Goal: Task Accomplishment & Management: Manage account settings

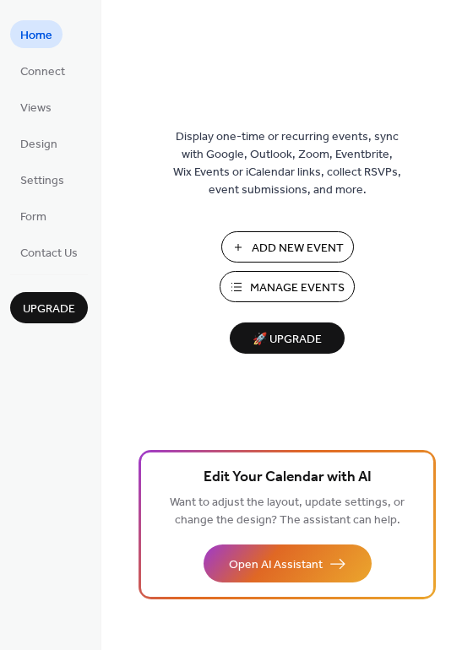
click at [286, 289] on span "Manage Events" at bounding box center [297, 288] width 95 height 18
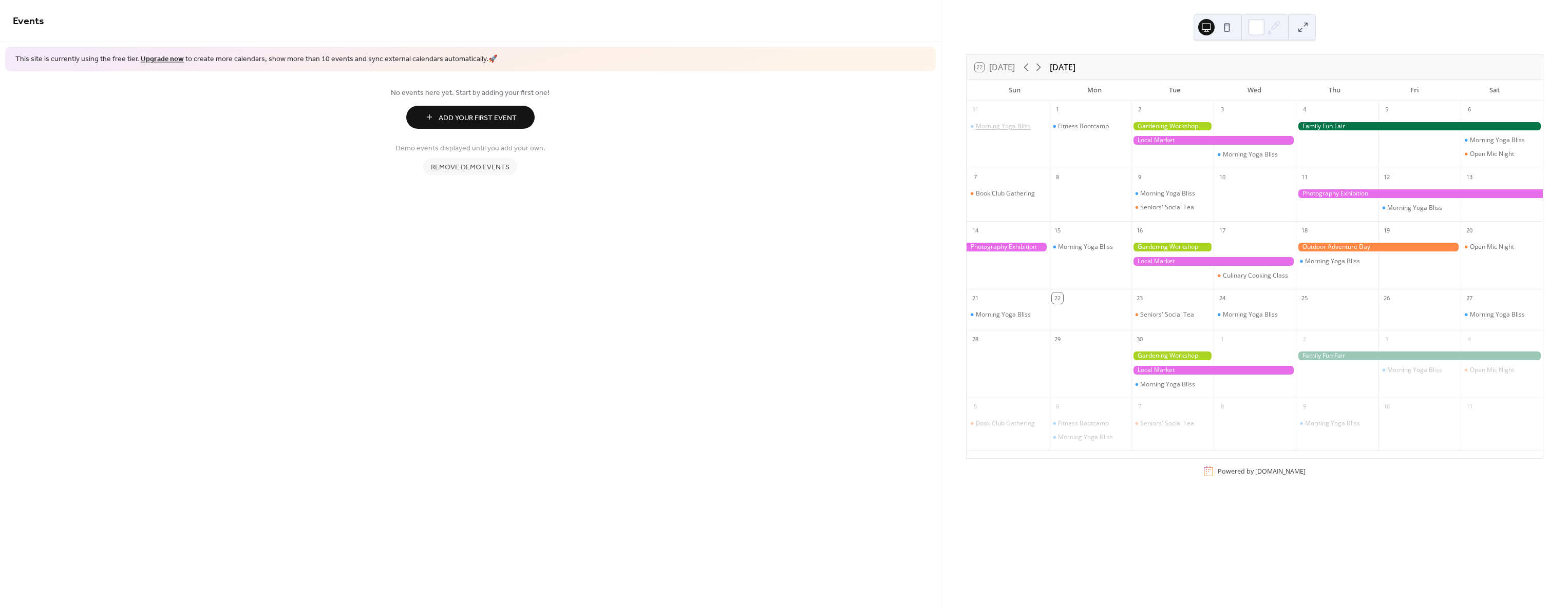
click at [998, 123] on div "Morning Yoga Bliss" at bounding box center [1003, 127] width 55 height 9
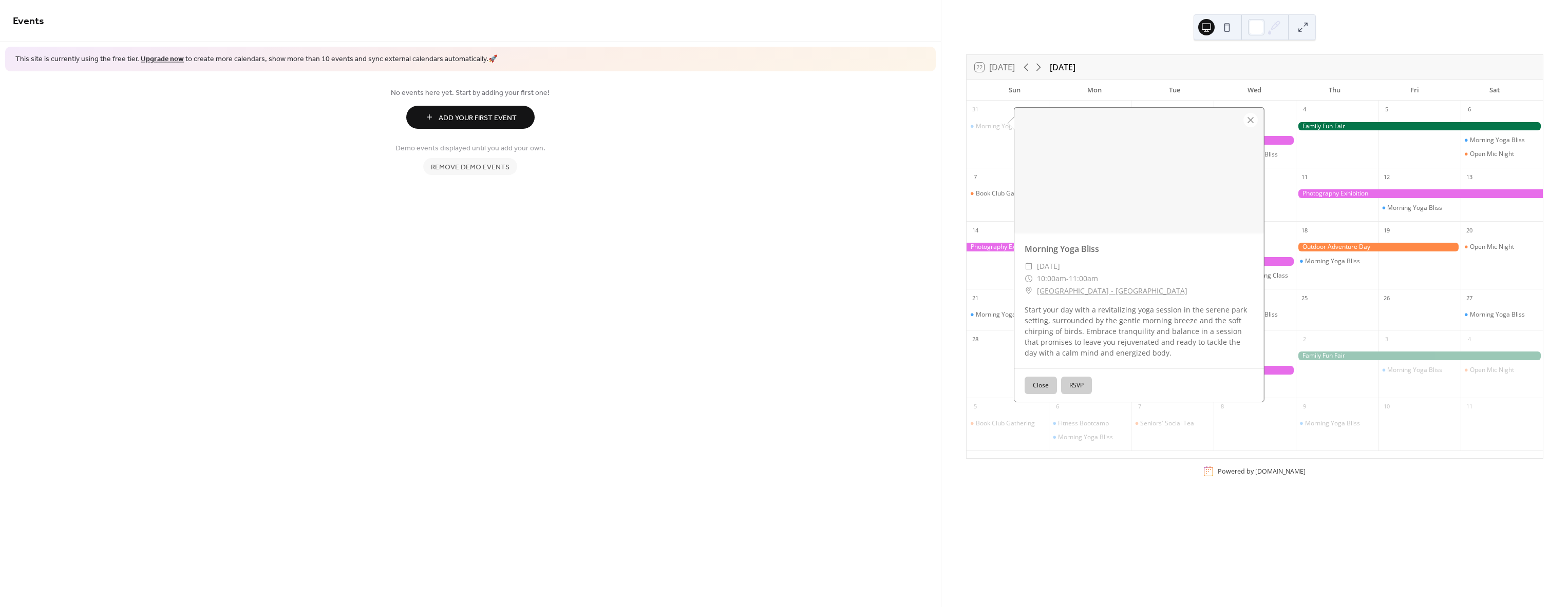
click at [1039, 384] on button "Close" at bounding box center [1040, 385] width 32 height 18
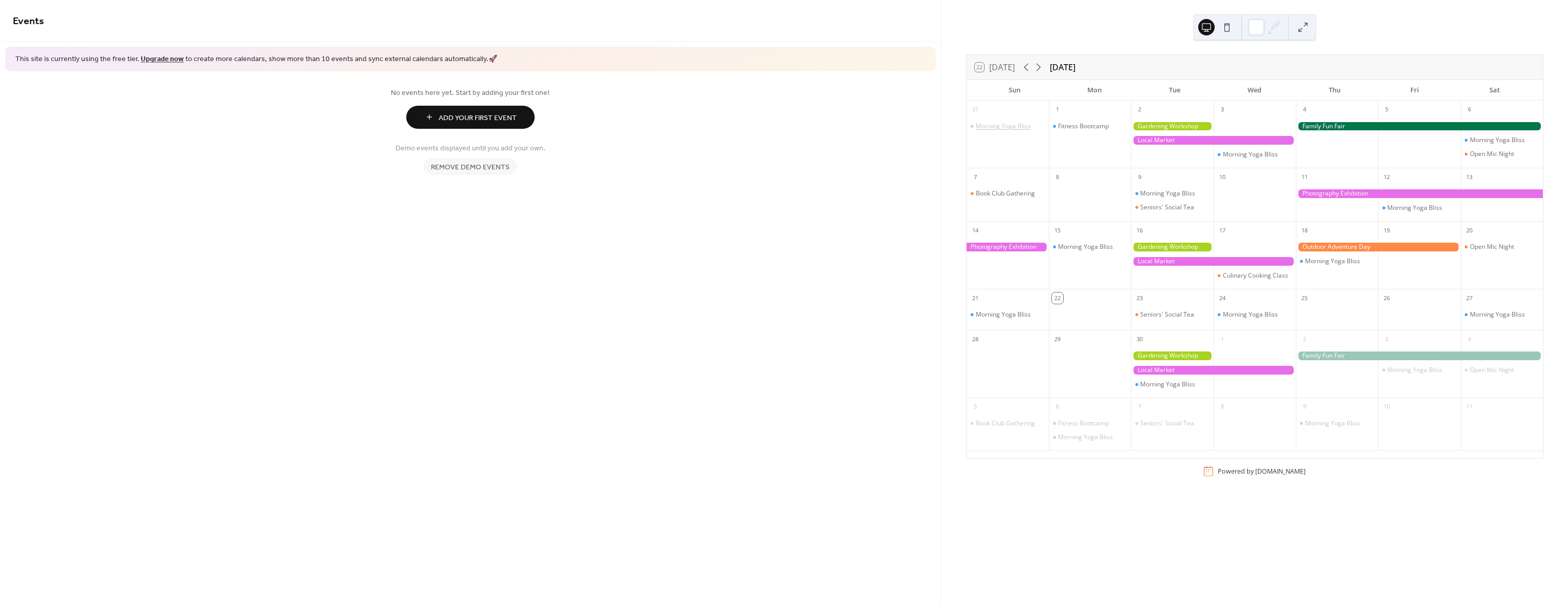
click at [988, 127] on div "Morning Yoga Bliss" at bounding box center [1003, 127] width 55 height 9
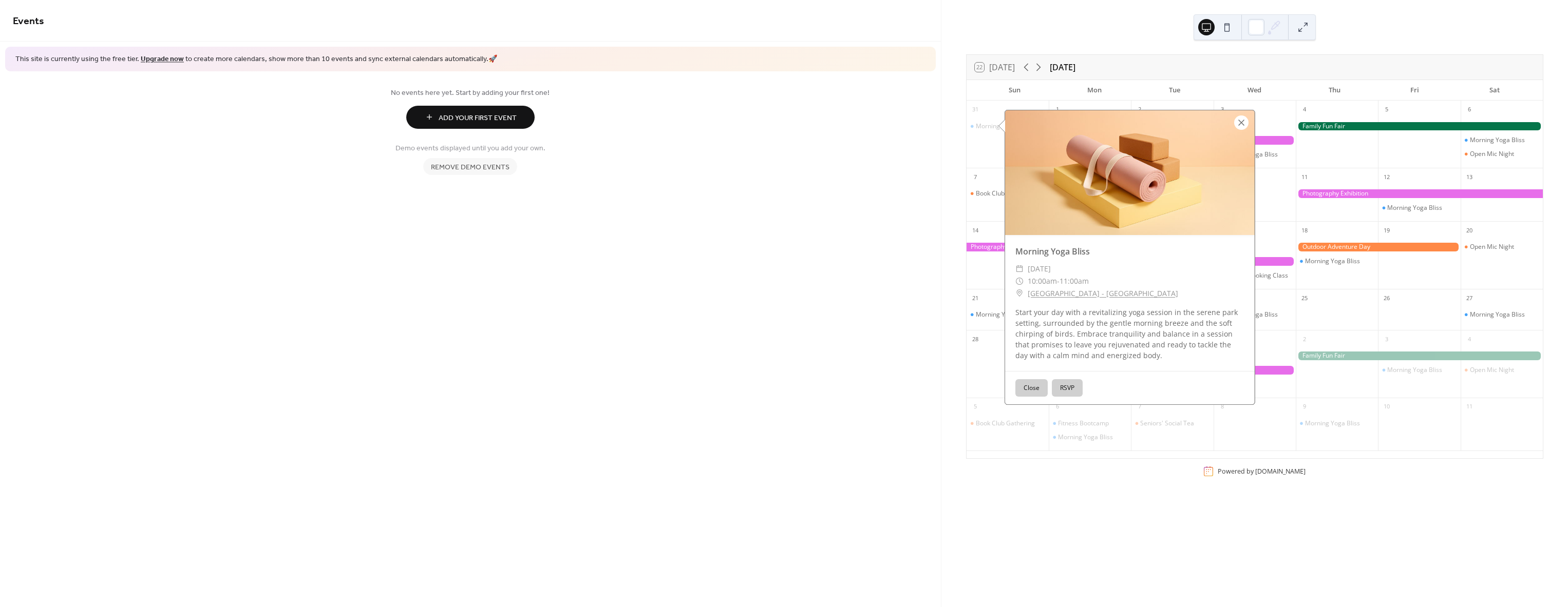
click at [1241, 117] on div at bounding box center [1242, 123] width 15 height 15
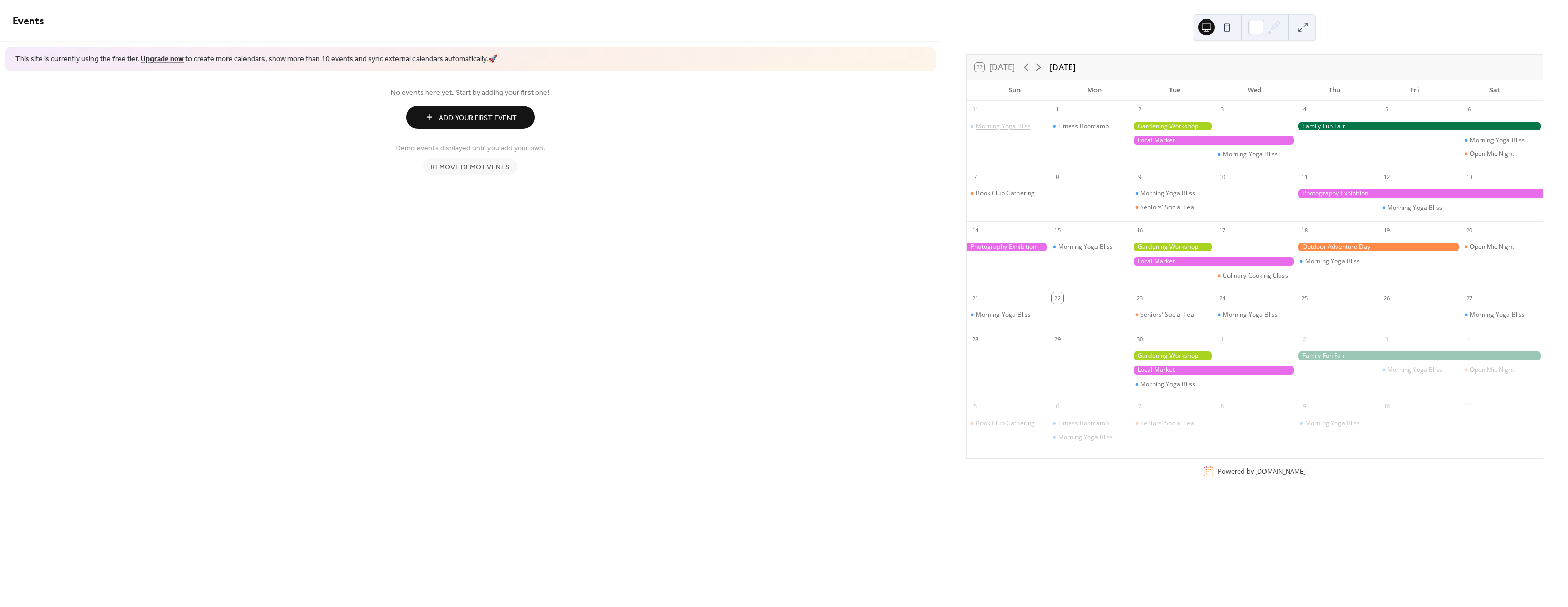
drag, startPoint x: 1037, startPoint y: 125, endPoint x: 1024, endPoint y: 128, distance: 13.3
click at [1024, 128] on div "Morning Yoga Bliss" at bounding box center [1003, 127] width 55 height 9
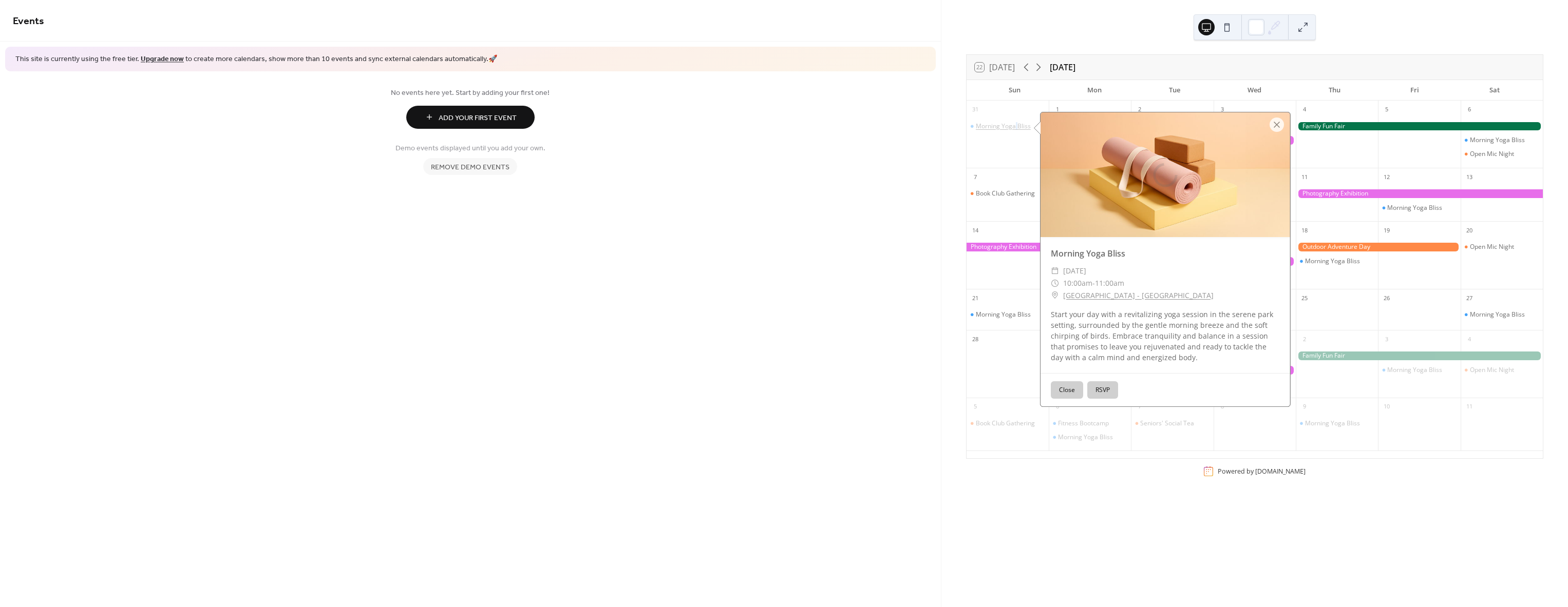
click at [1024, 128] on div "Morning Yoga Bliss" at bounding box center [1003, 127] width 55 height 9
click at [1002, 116] on div "31" at bounding box center [1007, 108] width 82 height 16
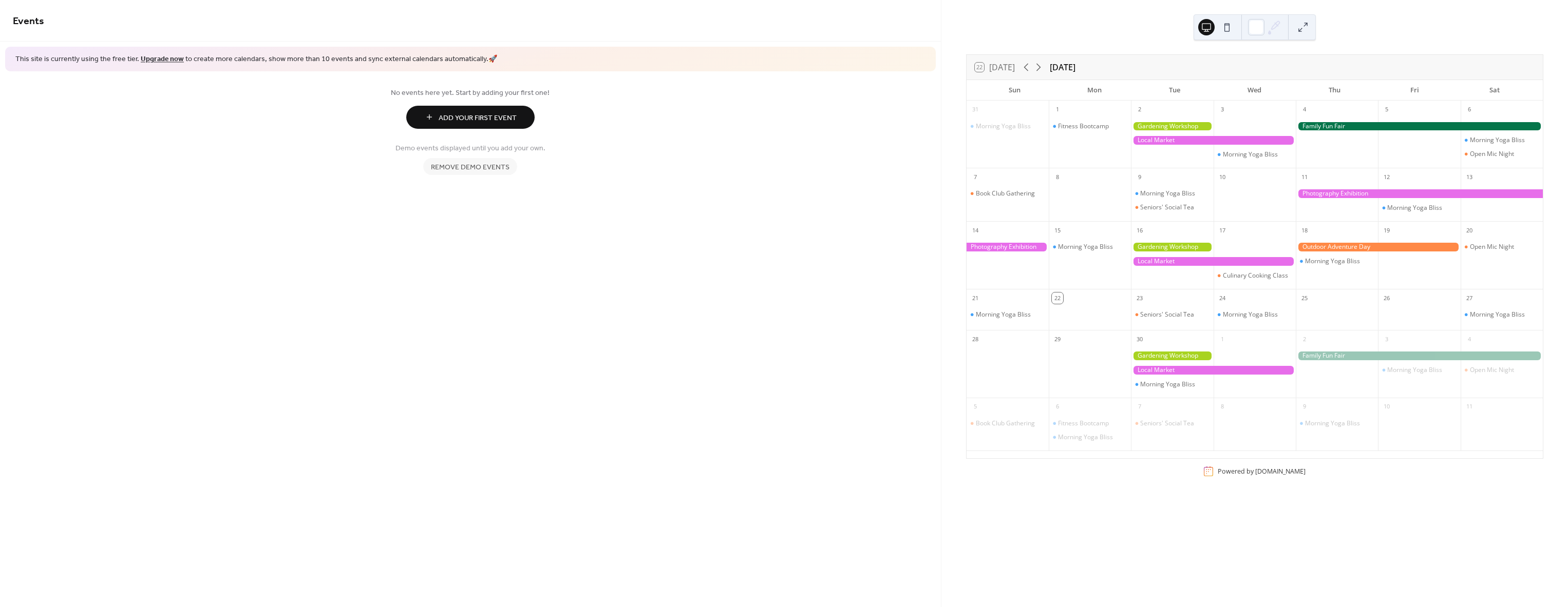
click at [1202, 262] on div at bounding box center [1213, 262] width 165 height 9
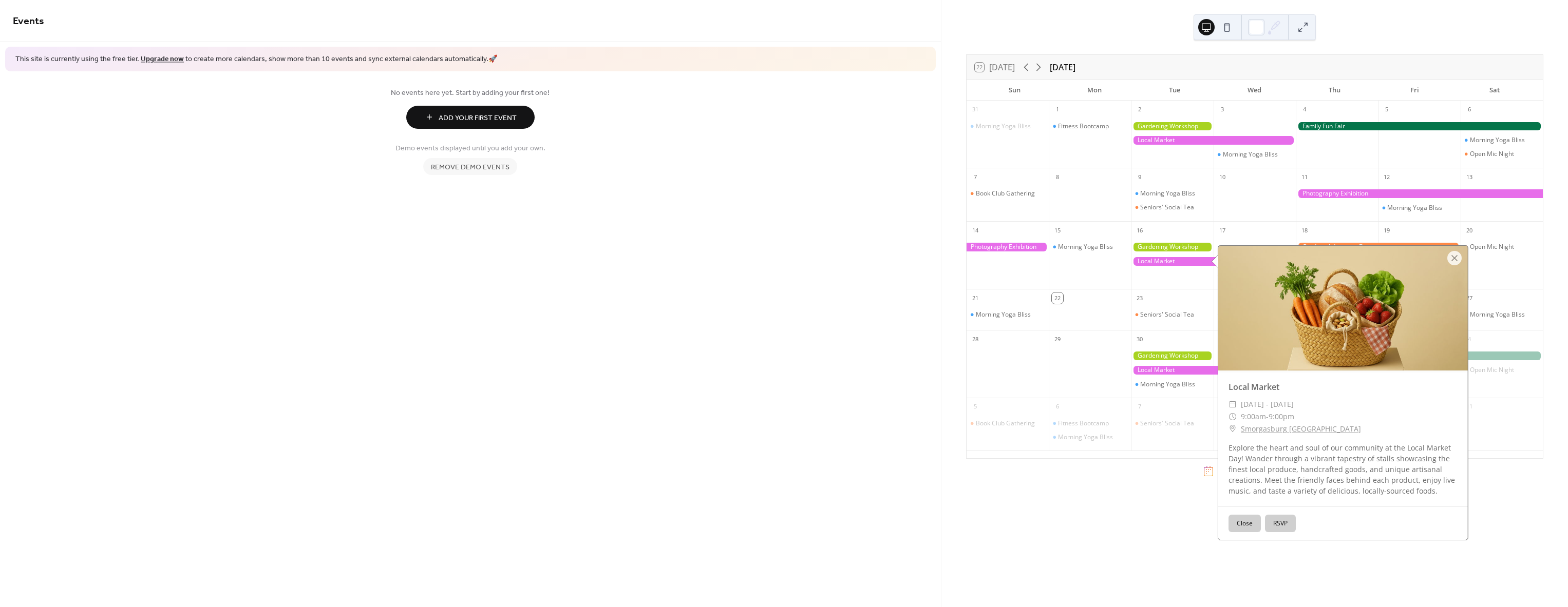
click at [1245, 525] on button "Close" at bounding box center [1244, 523] width 32 height 18
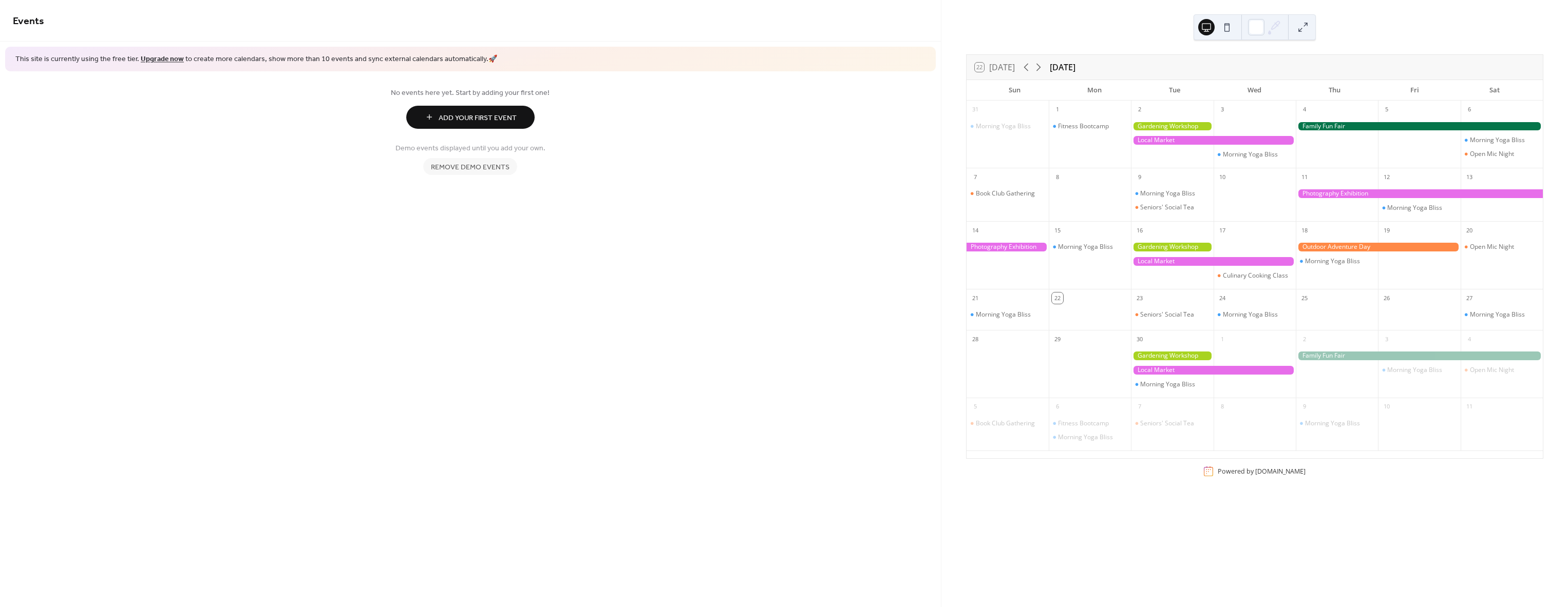
click at [488, 167] on span "Remove demo events" at bounding box center [470, 167] width 79 height 11
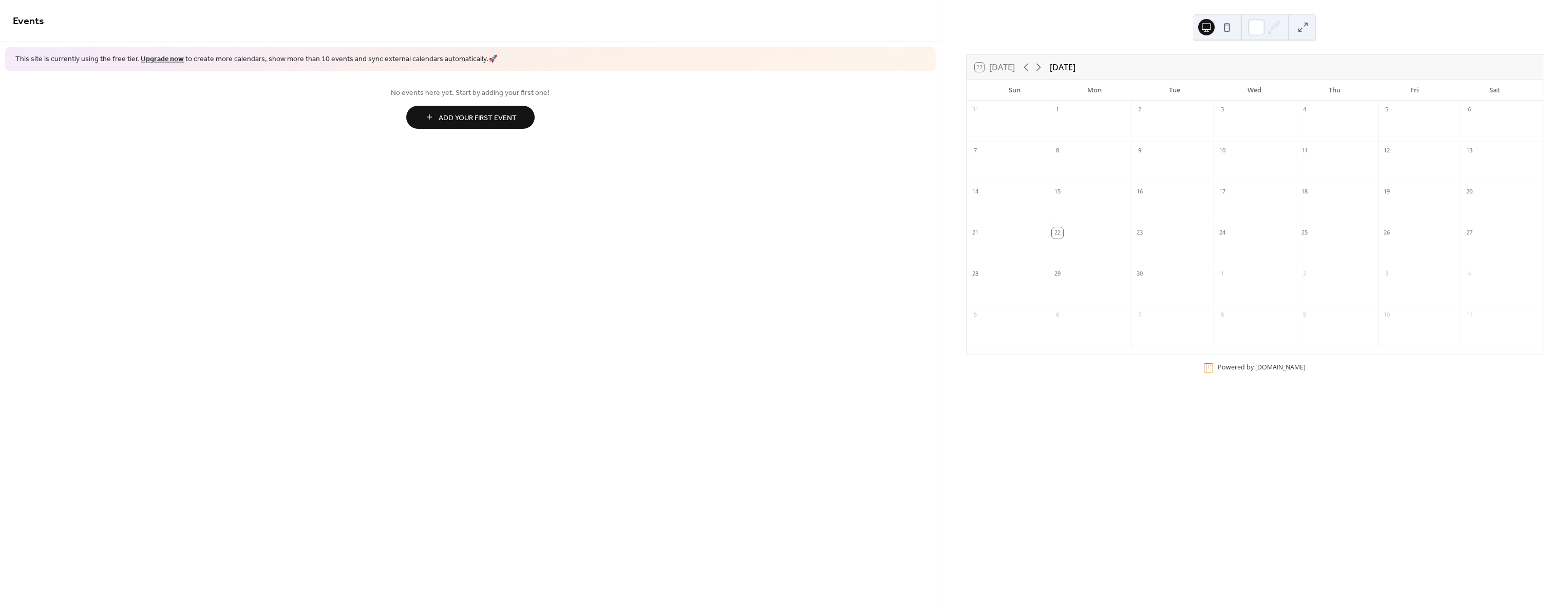
click at [472, 120] on span "Add Your First Event" at bounding box center [478, 118] width 78 height 11
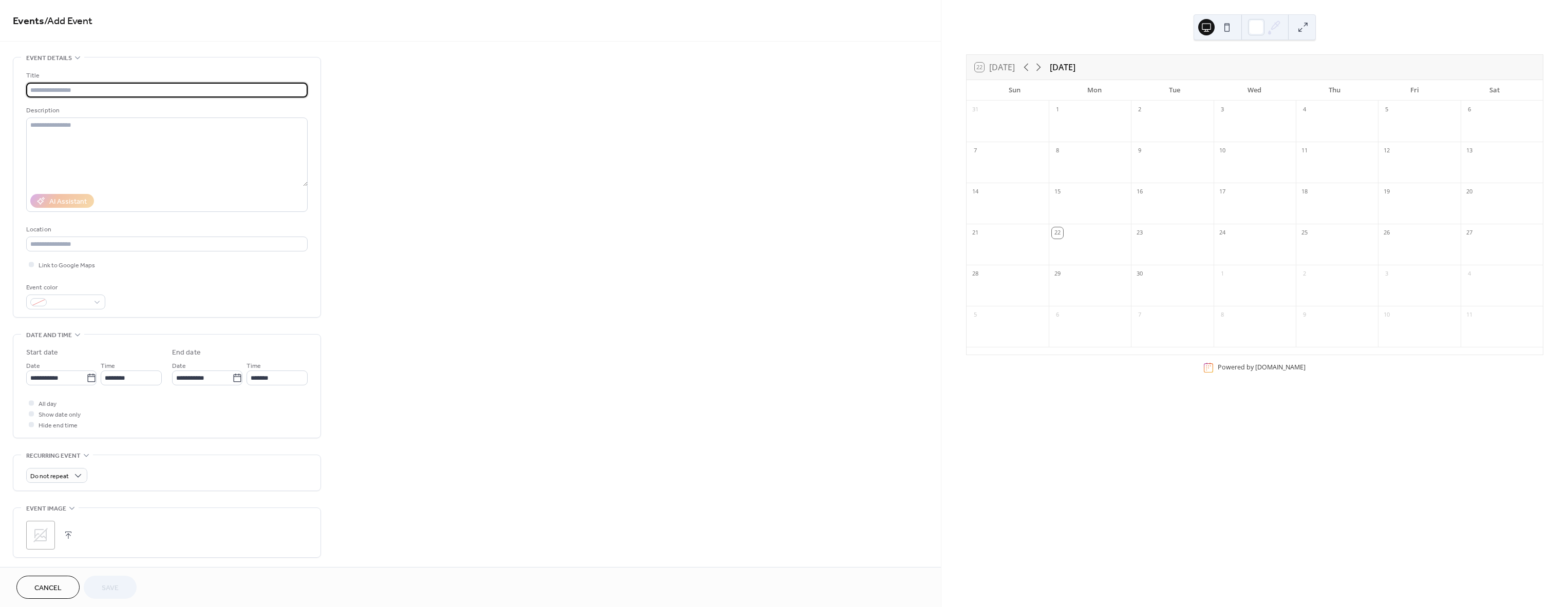
type input "*"
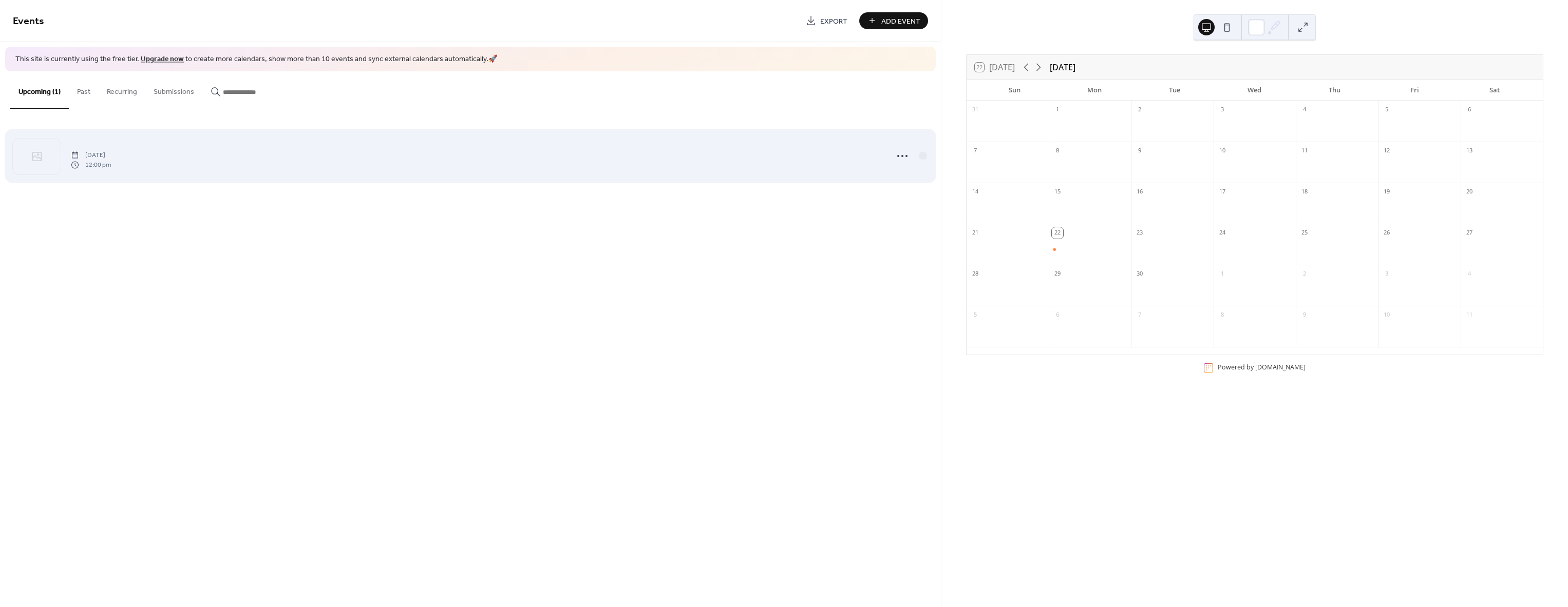
click at [111, 162] on span "12:00 pm" at bounding box center [91, 164] width 40 height 9
click at [64, 161] on div "Monday, September 22, 2025 12:00 pm" at bounding box center [471, 156] width 915 height 63
click at [80, 163] on span "12:00 pm" at bounding box center [91, 164] width 40 height 9
click at [183, 158] on div "Monday, September 22, 2025 12:00 pm" at bounding box center [475, 156] width 810 height 26
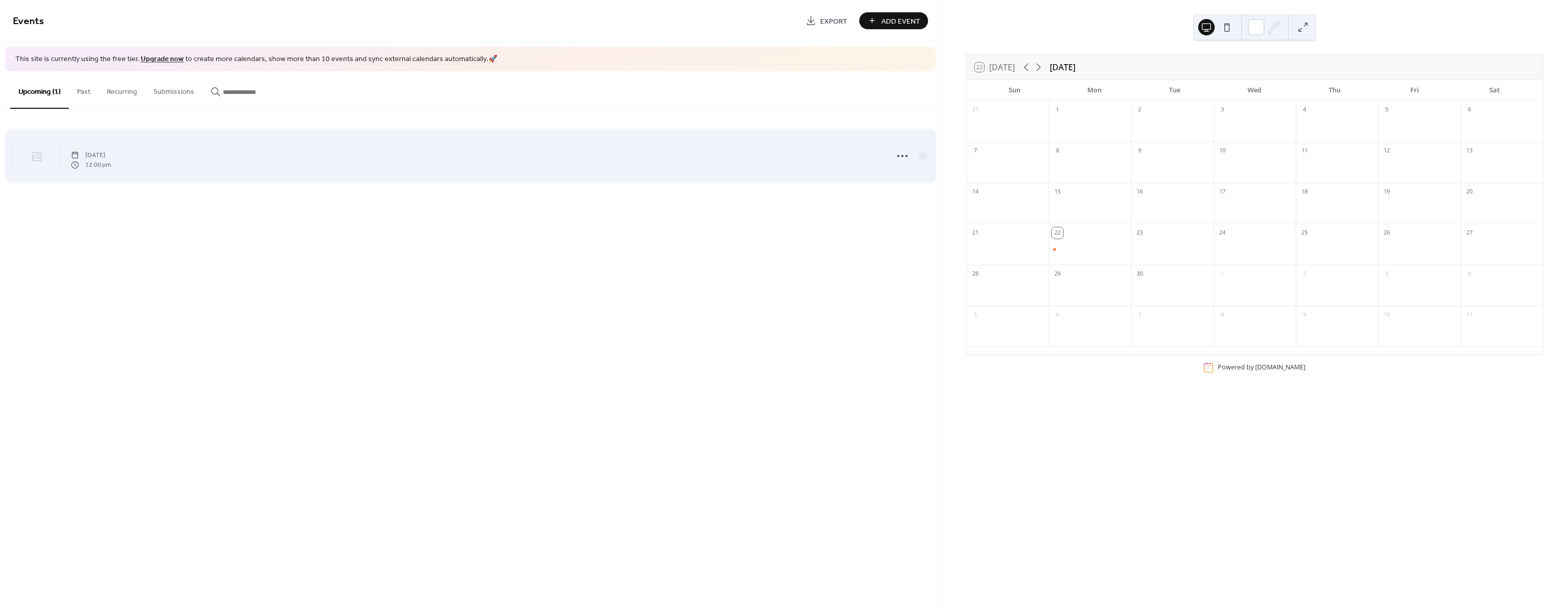
click at [111, 166] on span "12:00 pm" at bounding box center [91, 164] width 40 height 9
click at [107, 166] on span "12:00 pm" at bounding box center [91, 164] width 40 height 9
click at [40, 158] on icon at bounding box center [37, 156] width 9 height 9
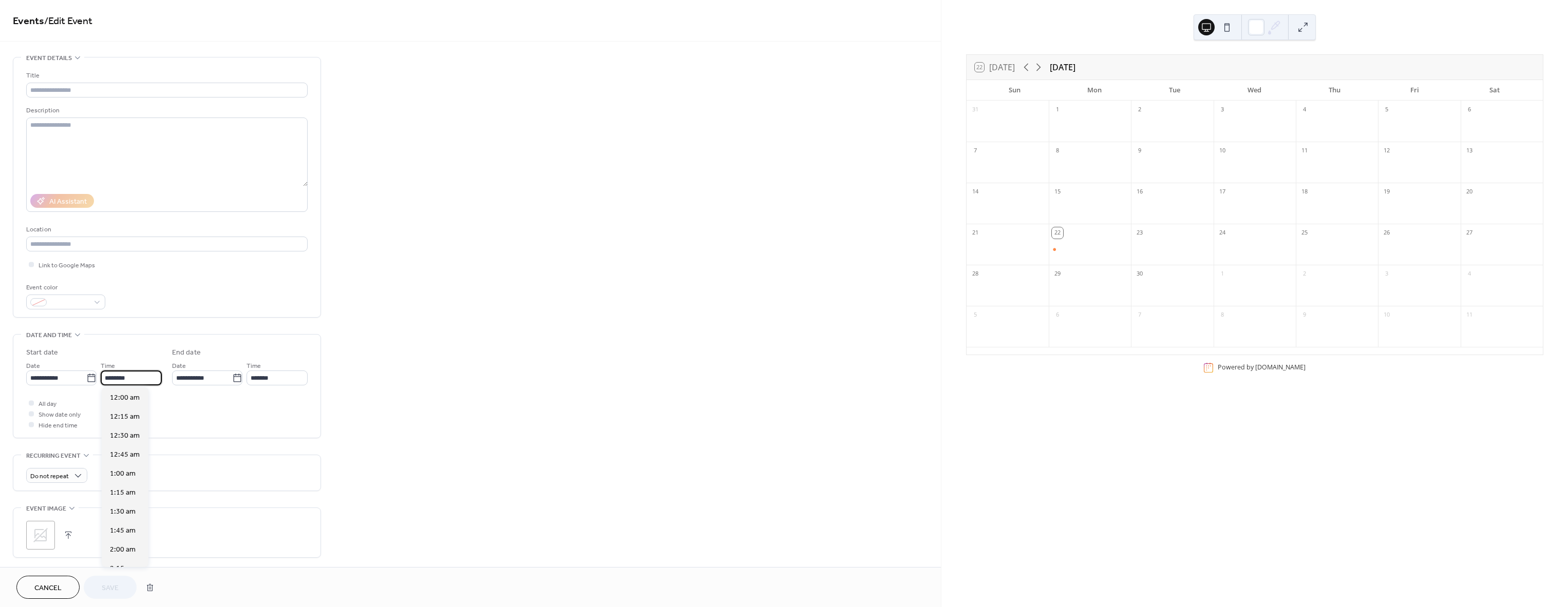
click at [128, 379] on input "********" at bounding box center [131, 378] width 61 height 15
type input "*"
type input "*******"
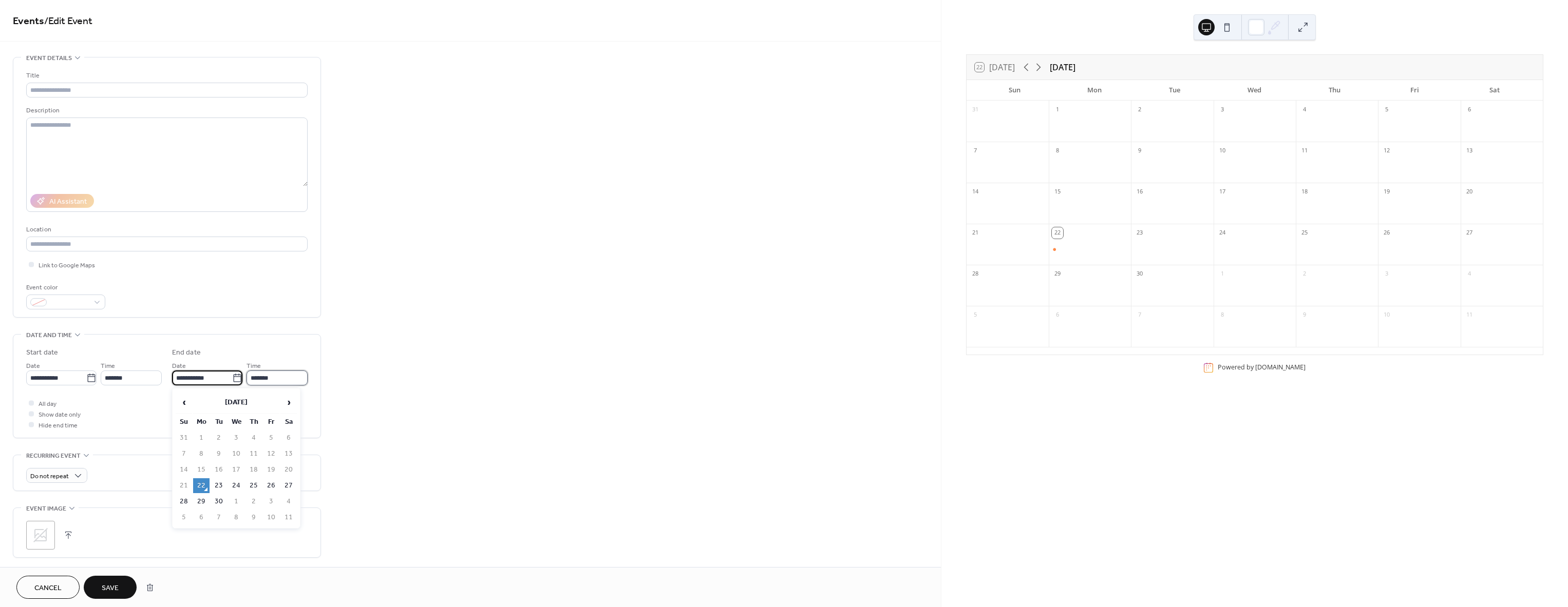
click at [279, 380] on input "*******" at bounding box center [277, 378] width 61 height 15
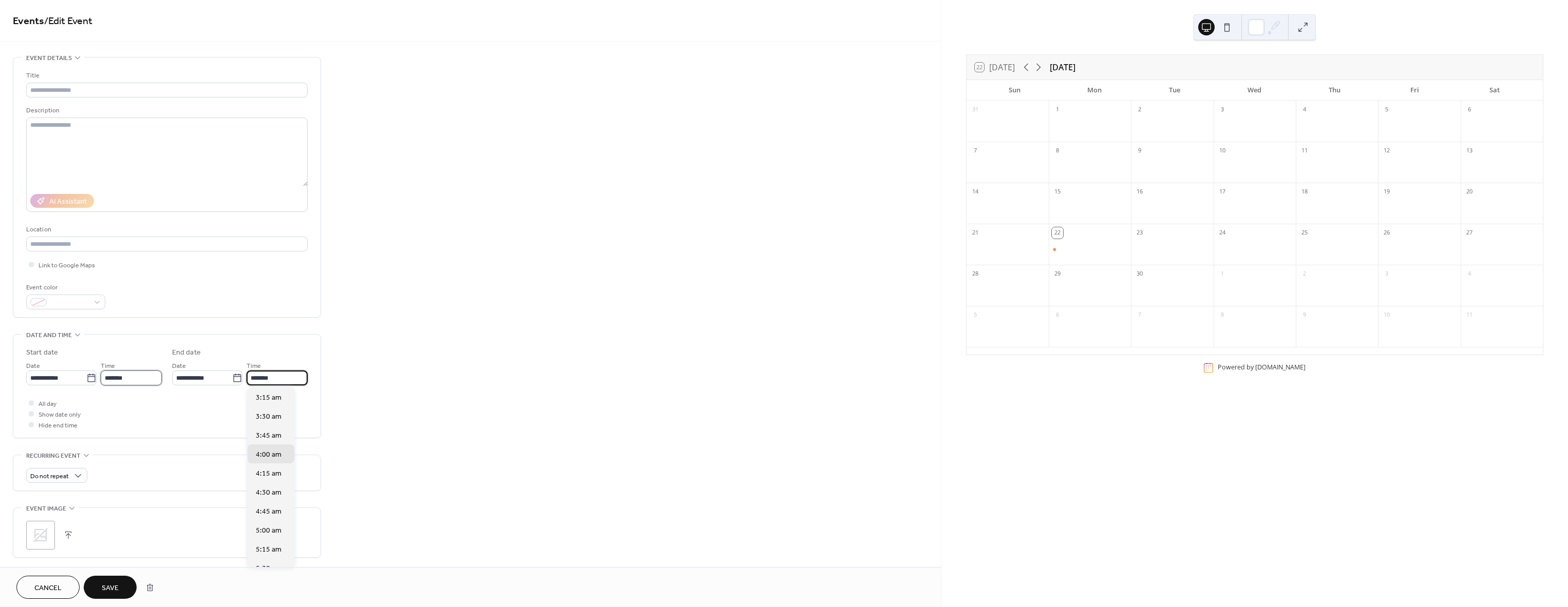
click at [139, 378] on input "*******" at bounding box center [131, 378] width 61 height 15
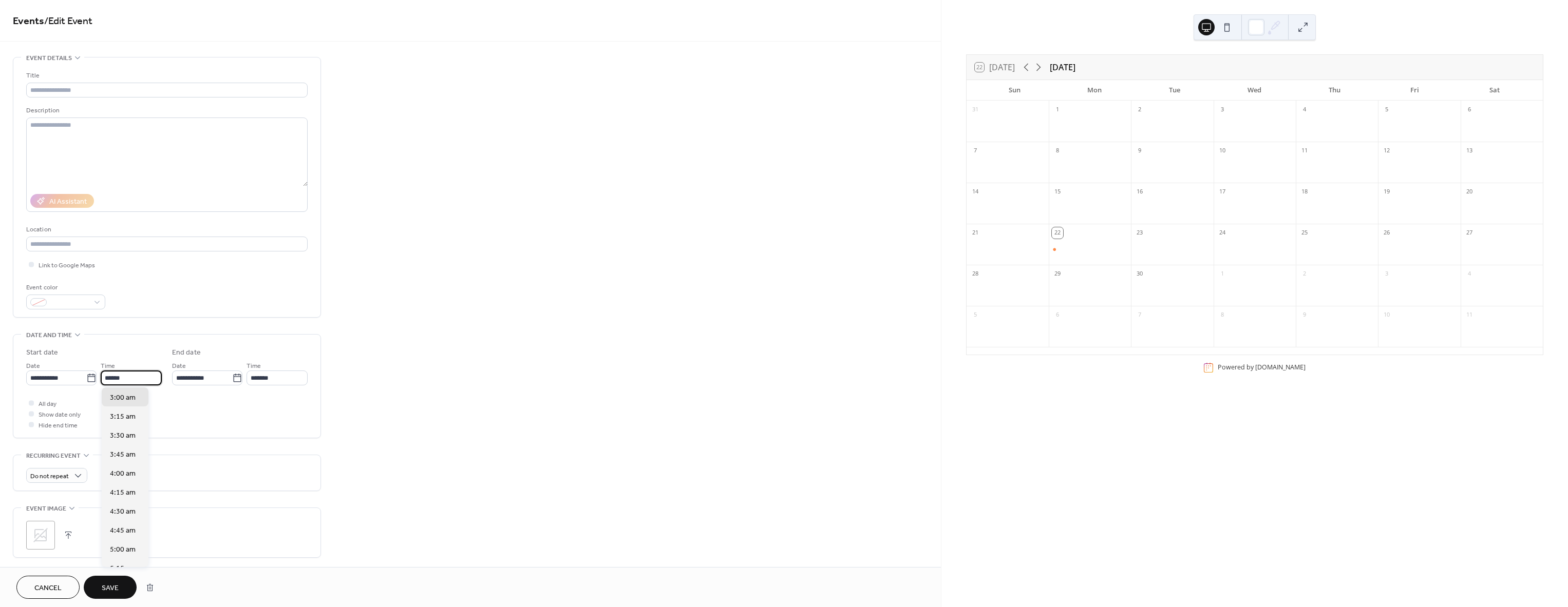
scroll to position [1139, 0]
type input "*******"
click at [44, 531] on icon at bounding box center [41, 535] width 15 height 15
click at [40, 533] on div ";" at bounding box center [40, 535] width 29 height 29
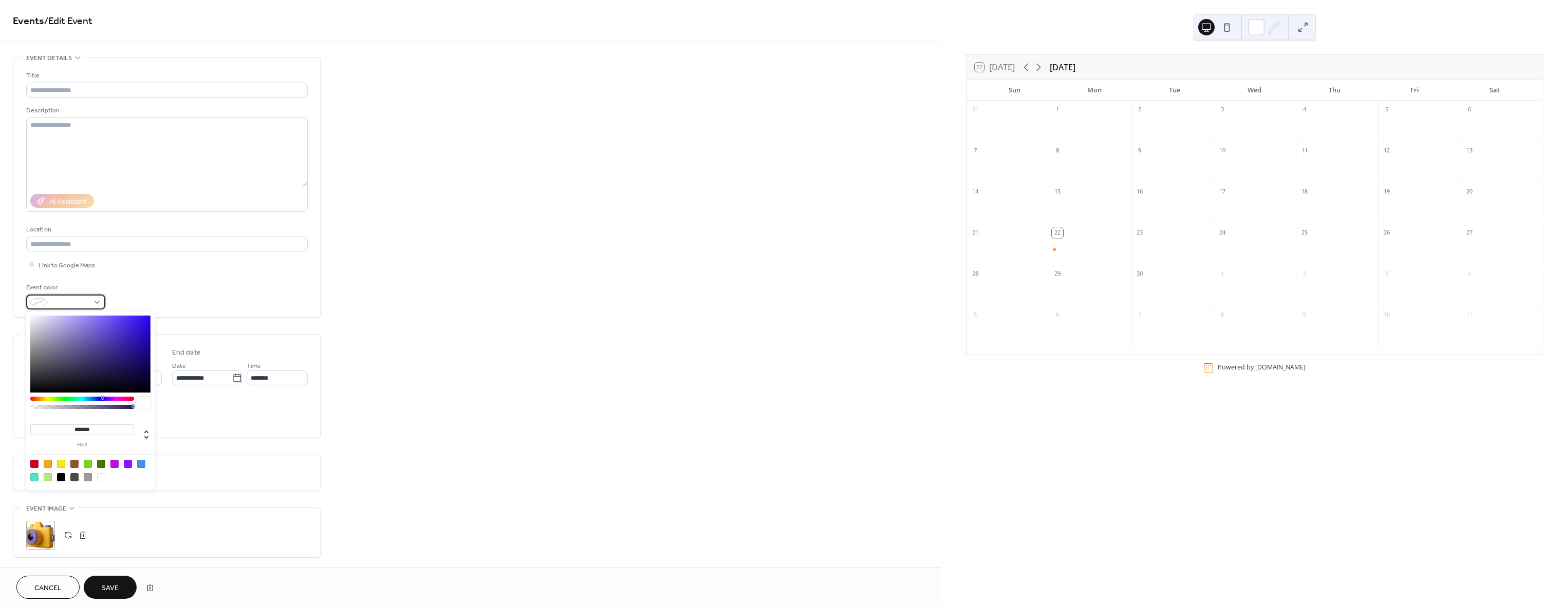
click at [97, 301] on div at bounding box center [66, 302] width 79 height 15
click at [46, 399] on div at bounding box center [82, 398] width 103 height 4
click at [133, 322] on div at bounding box center [90, 354] width 120 height 77
click at [122, 317] on div at bounding box center [90, 354] width 120 height 77
drag, startPoint x: 122, startPoint y: 317, endPoint x: 147, endPoint y: 319, distance: 25.1
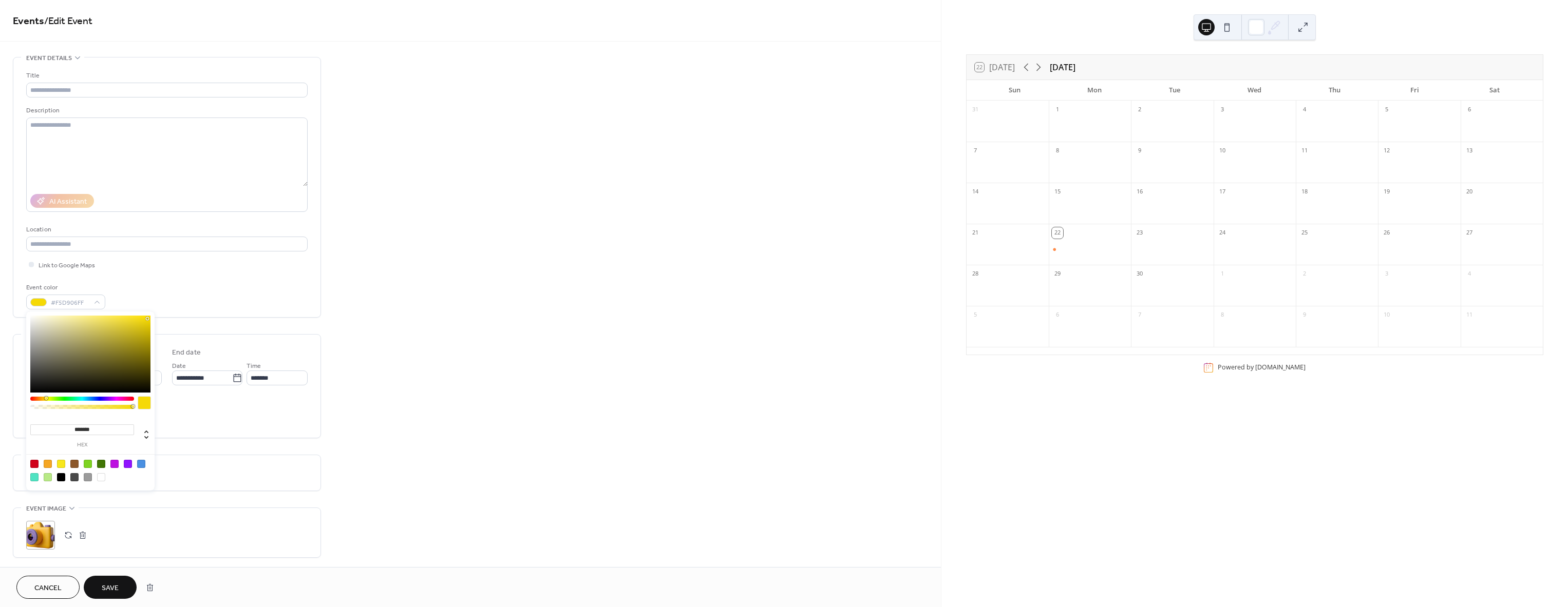
click at [147, 319] on div at bounding box center [147, 318] width 2 height 2
click at [148, 321] on div at bounding box center [147, 321] width 2 height 2
click at [148, 321] on div at bounding box center [147, 321] width 2 height 2
type input "*******"
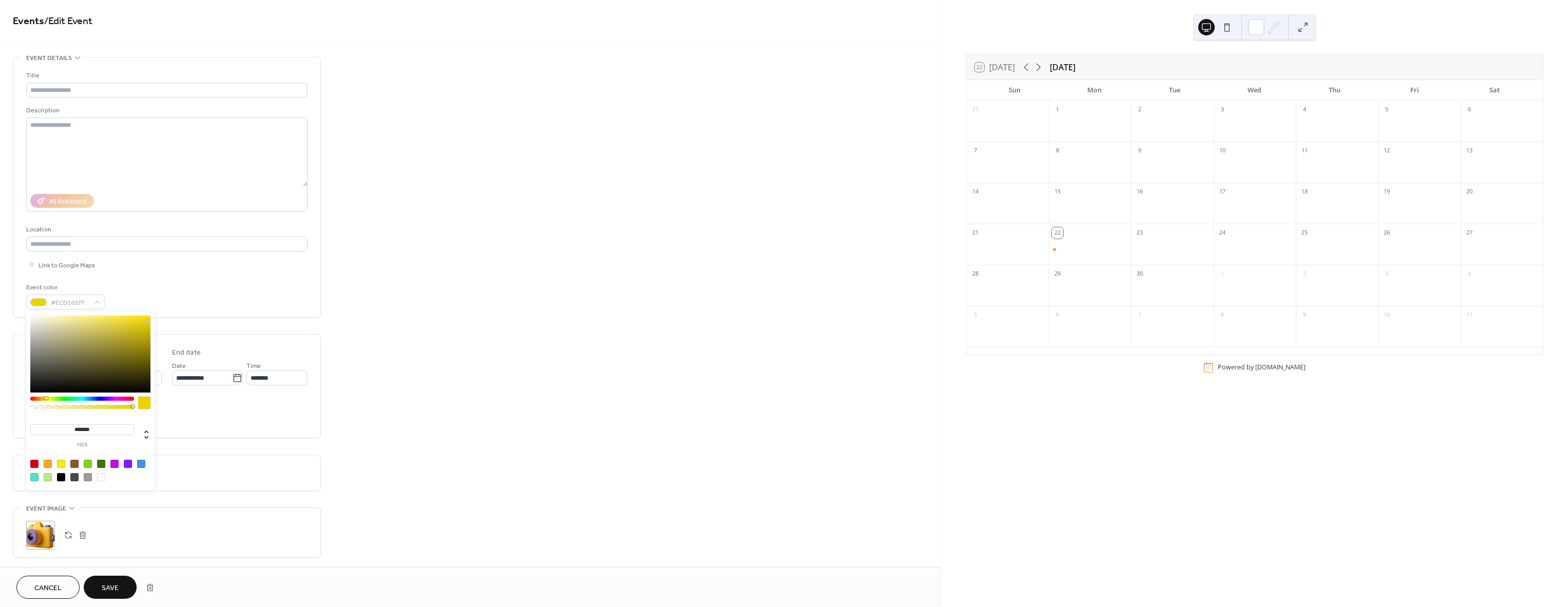
click at [149, 325] on div at bounding box center [90, 354] width 120 height 77
click at [146, 403] on div at bounding box center [144, 403] width 12 height 12
click at [71, 304] on span "#DFC504FF" at bounding box center [70, 303] width 38 height 11
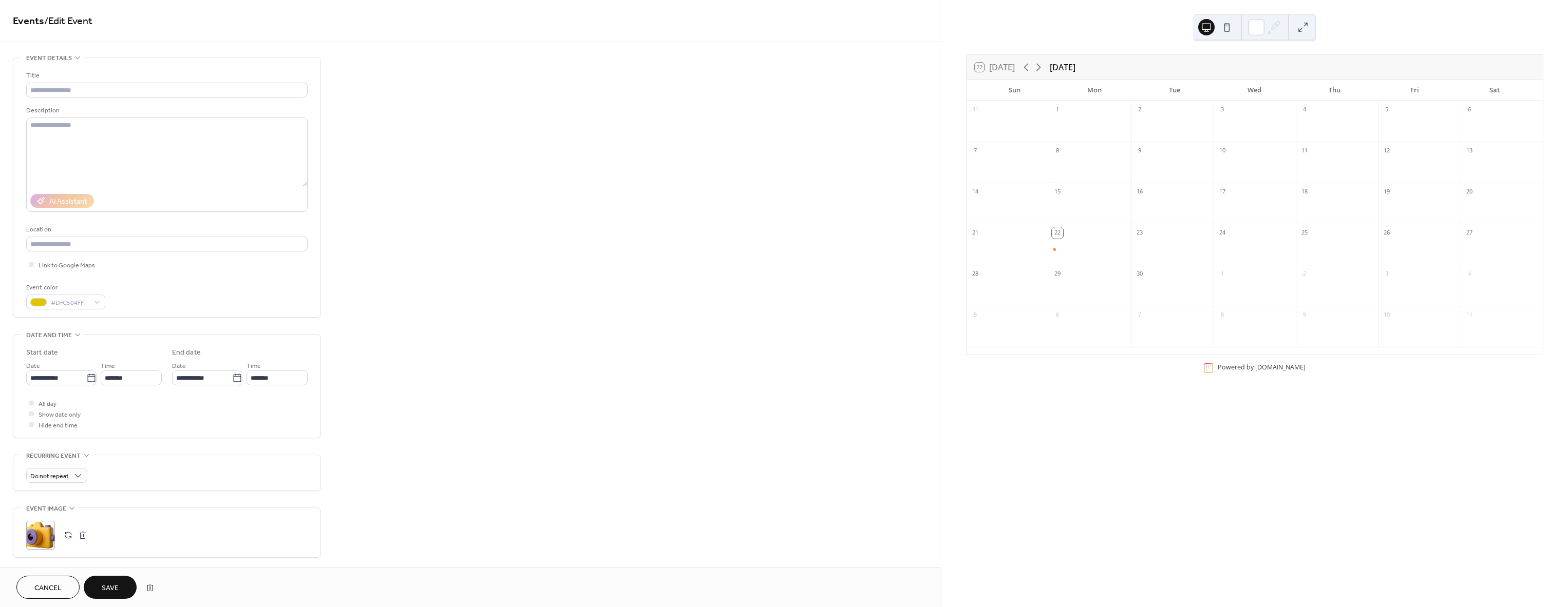
click at [105, 587] on span "Save" at bounding box center [110, 589] width 17 height 11
click at [1066, 248] on div at bounding box center [1090, 249] width 82 height 9
click at [1110, 298] on button "Close" at bounding box center [1110, 299] width 32 height 18
click at [85, 91] on input "text" at bounding box center [167, 90] width 281 height 15
type input "*"
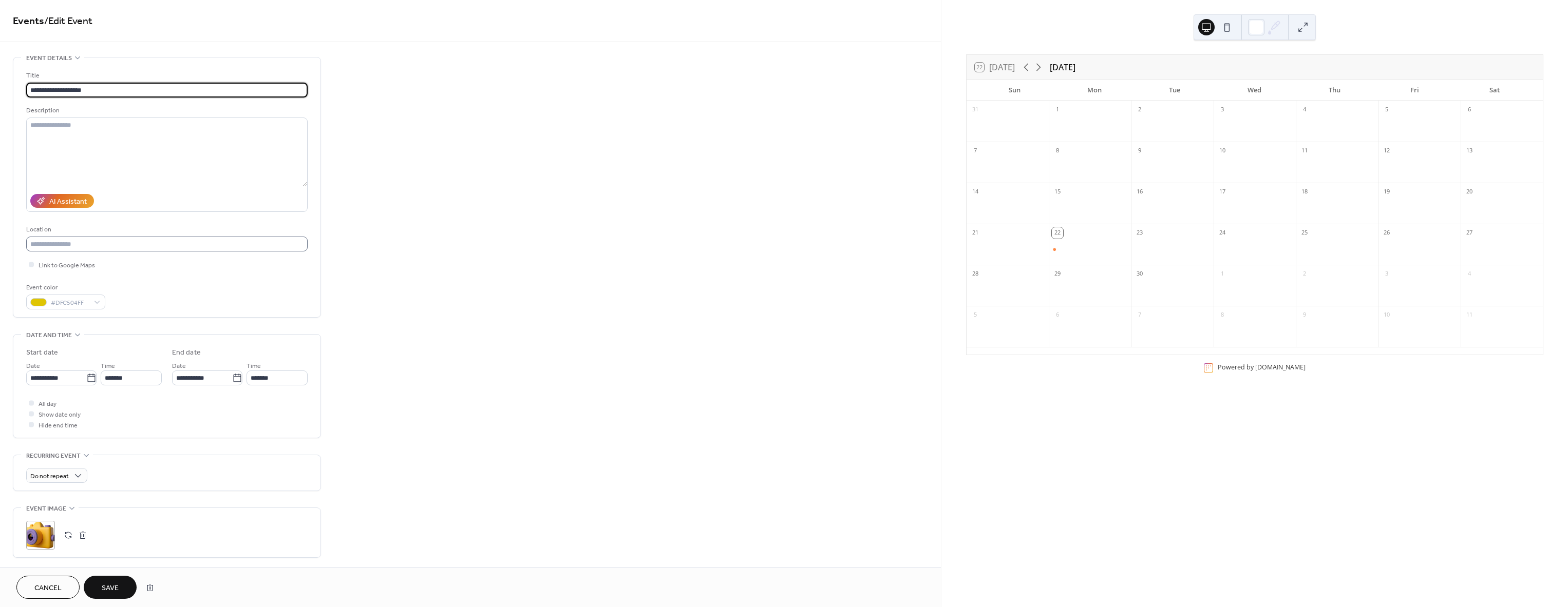
type input "**********"
click at [99, 249] on input "text" at bounding box center [167, 244] width 281 height 15
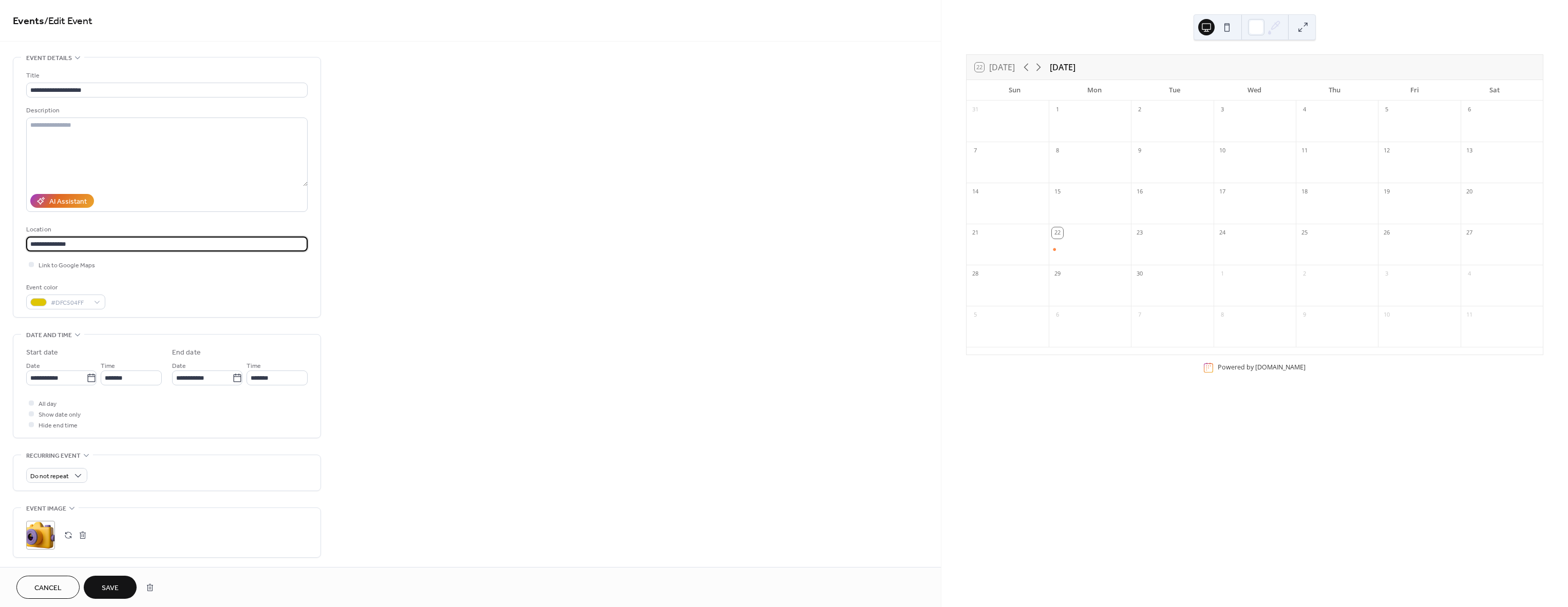
type input "**********"
click at [103, 588] on span "Save" at bounding box center [110, 589] width 17 height 11
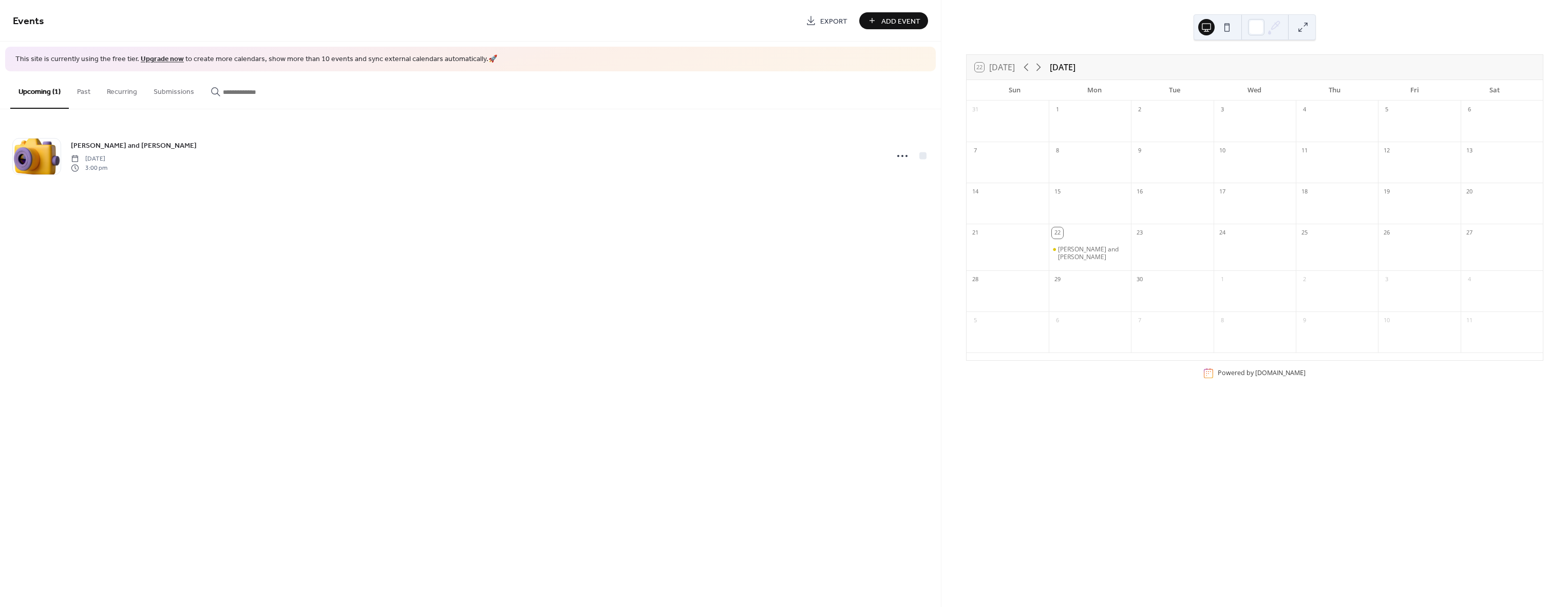
click at [878, 15] on button "Add Event" at bounding box center [894, 21] width 69 height 17
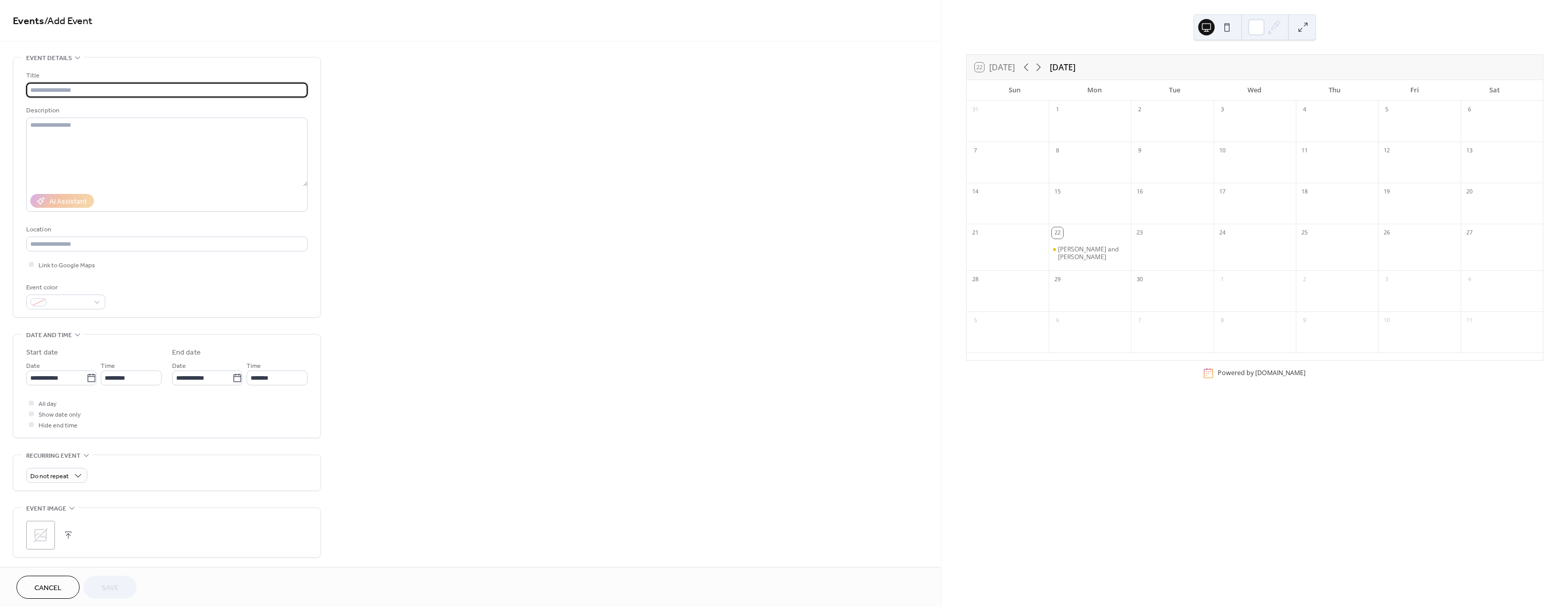
click at [727, 87] on div "**********" at bounding box center [471, 371] width 941 height 628
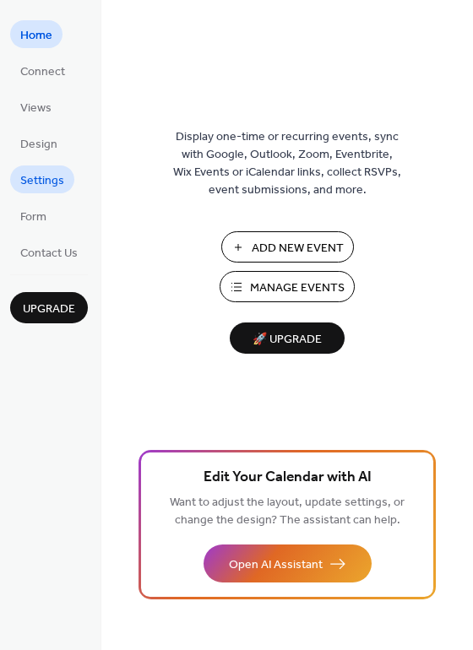
click at [46, 172] on span "Settings" at bounding box center [42, 181] width 44 height 18
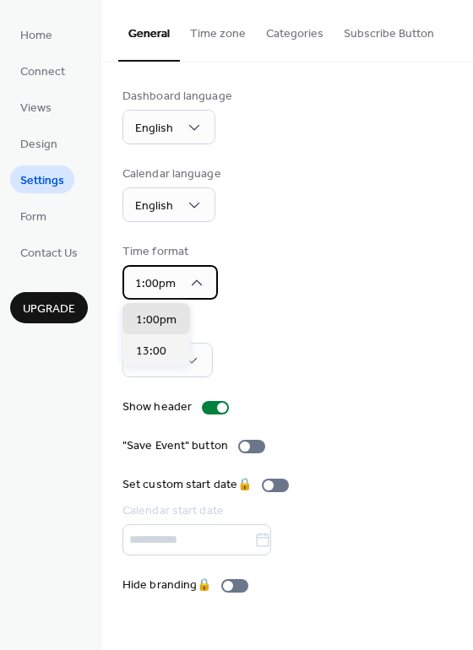
click at [196, 286] on icon at bounding box center [196, 282] width 17 height 17
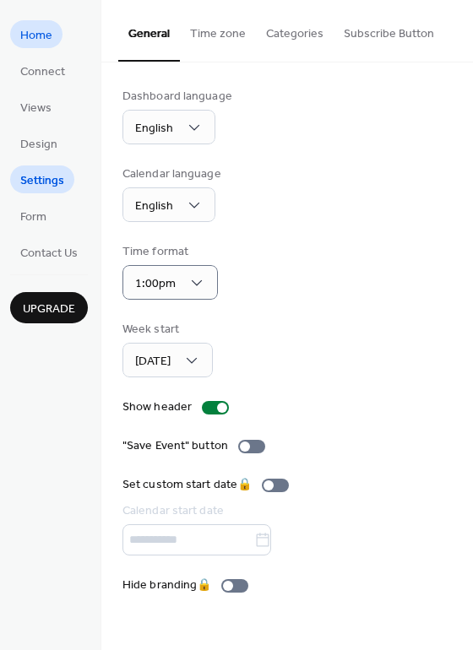
click at [36, 35] on span "Home" at bounding box center [36, 36] width 32 height 18
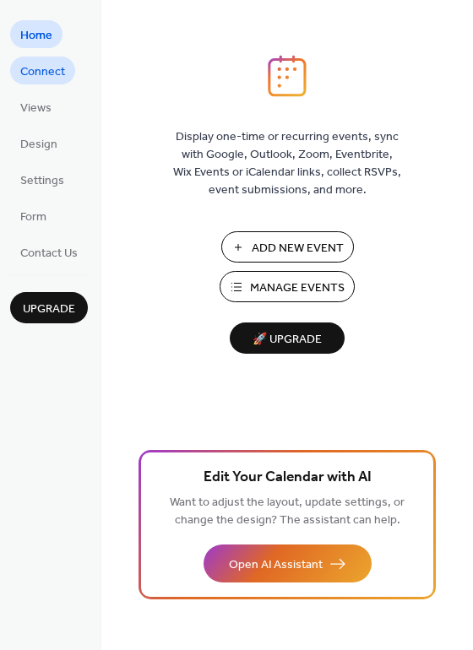
click at [62, 73] on span "Connect" at bounding box center [42, 72] width 45 height 18
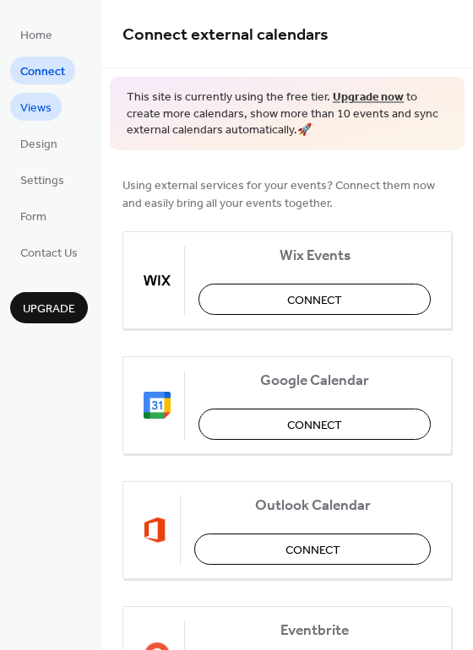
click at [35, 105] on span "Views" at bounding box center [35, 109] width 31 height 18
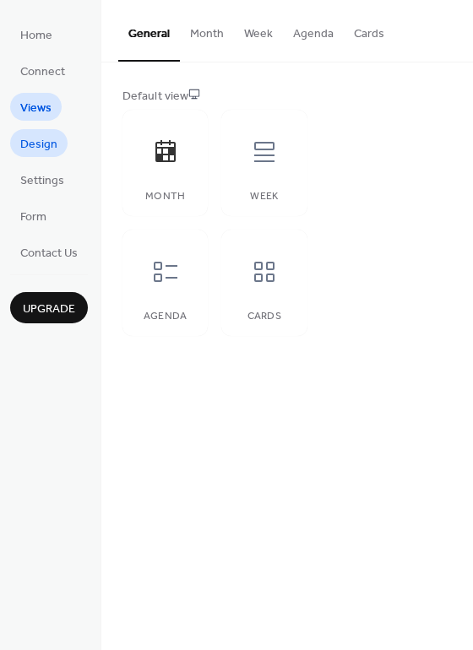
click at [35, 139] on span "Design" at bounding box center [38, 145] width 37 height 18
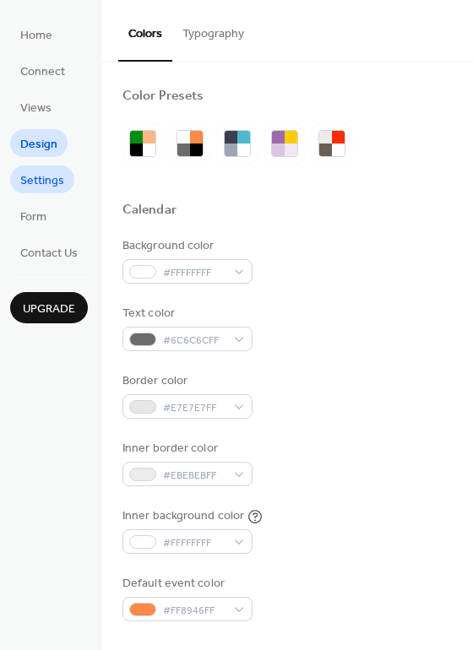
click at [36, 177] on span "Settings" at bounding box center [42, 181] width 44 height 18
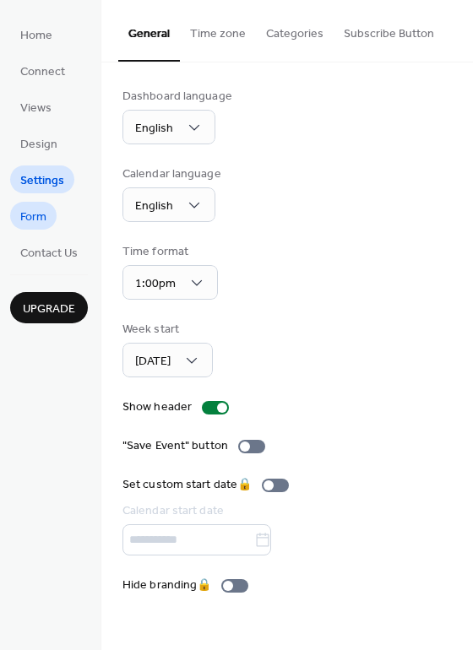
click at [34, 219] on span "Form" at bounding box center [33, 217] width 26 height 18
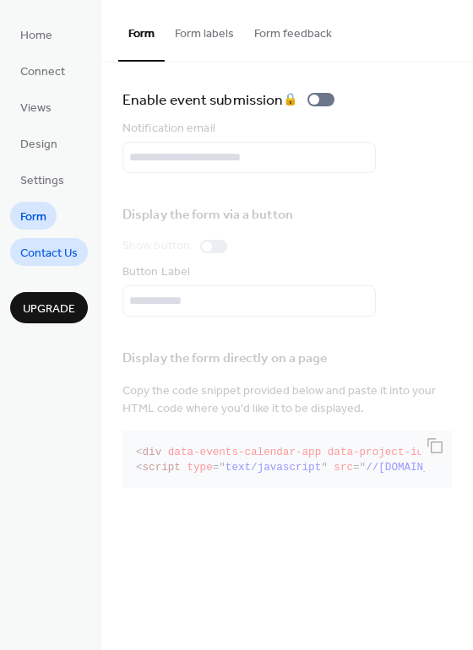
click at [48, 245] on span "Contact Us" at bounding box center [48, 254] width 57 height 18
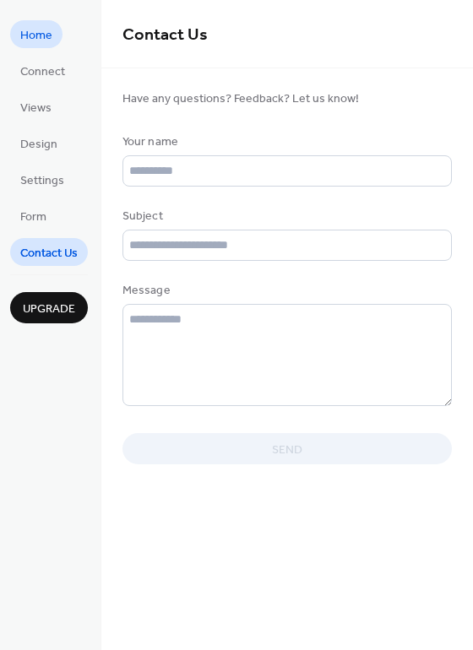
click at [36, 45] on span "Home" at bounding box center [36, 36] width 32 height 18
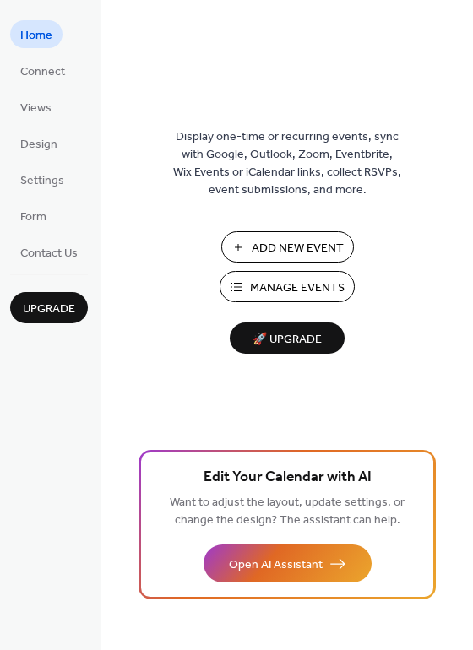
click at [29, 32] on span "Home" at bounding box center [36, 36] width 32 height 18
click at [64, 179] on link "Settings" at bounding box center [42, 179] width 64 height 28
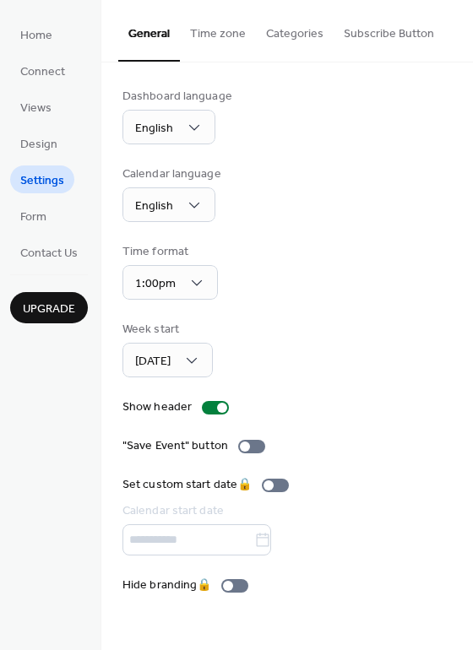
click at [208, 30] on button "Time zone" at bounding box center [218, 30] width 76 height 60
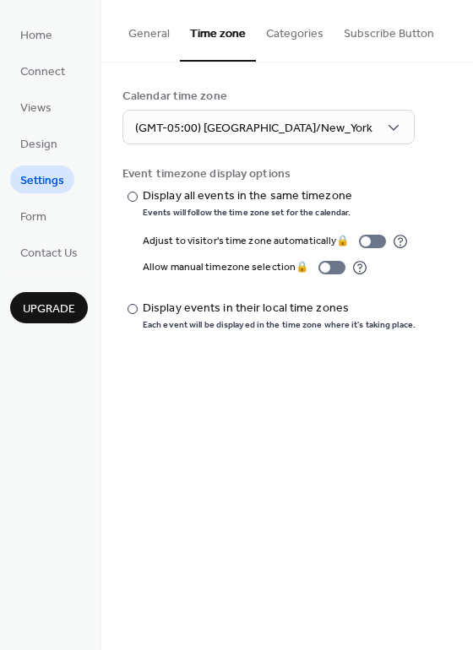
click at [321, 35] on button "Categories" at bounding box center [295, 30] width 78 height 60
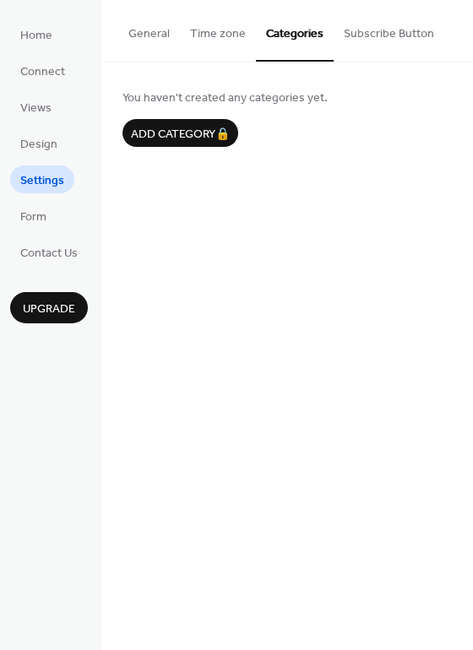
click at [402, 32] on button "Subscribe Button" at bounding box center [388, 30] width 111 height 60
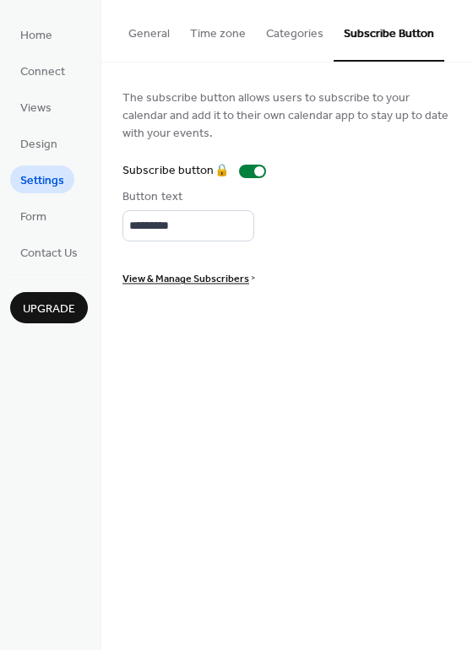
click at [149, 32] on button "General" at bounding box center [149, 30] width 62 height 60
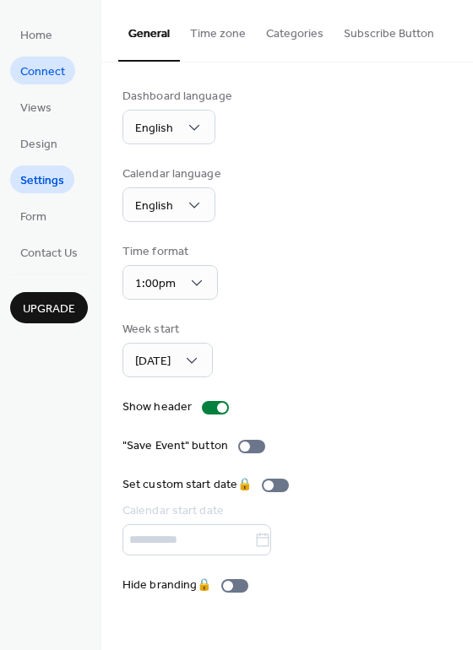
click at [34, 67] on span "Connect" at bounding box center [42, 72] width 45 height 18
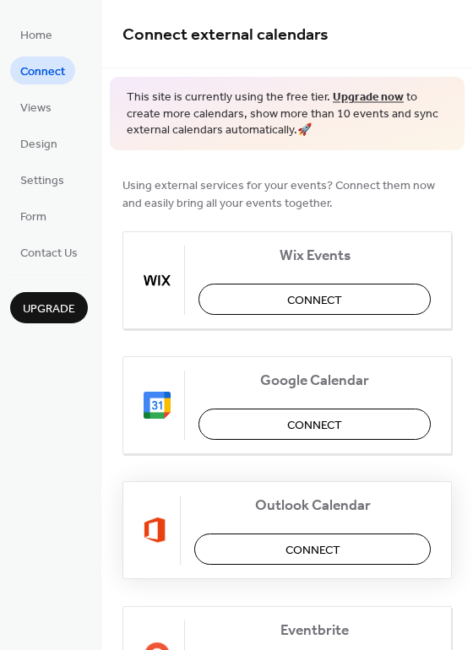
scroll to position [354, 0]
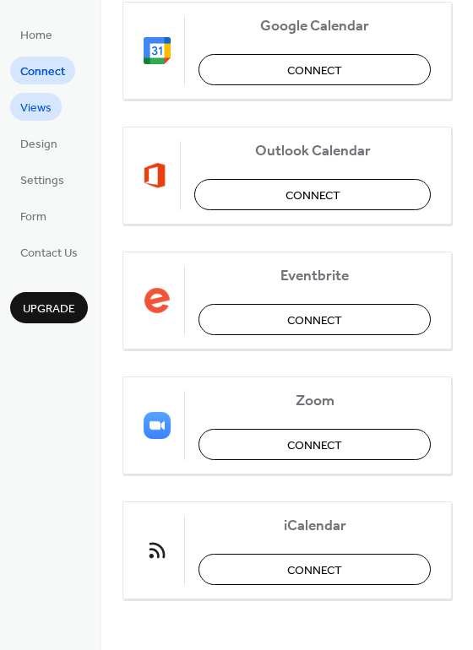
click at [43, 111] on span "Views" at bounding box center [35, 109] width 31 height 18
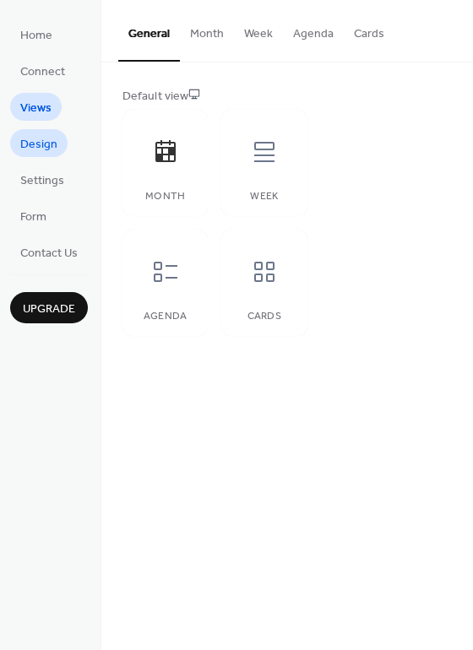
click at [47, 145] on span "Design" at bounding box center [38, 145] width 37 height 18
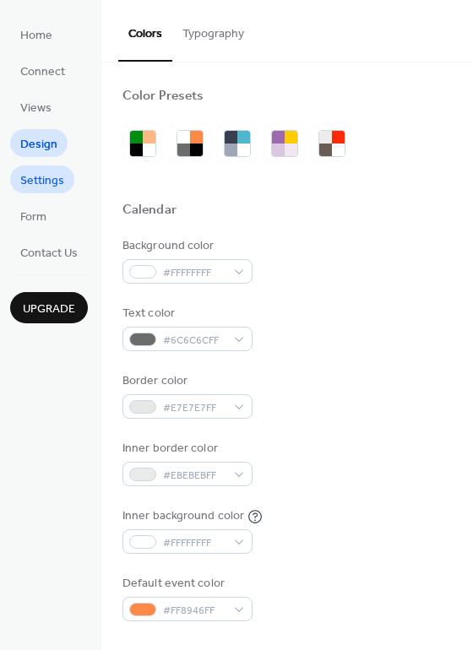
click at [38, 179] on span "Settings" at bounding box center [42, 181] width 44 height 18
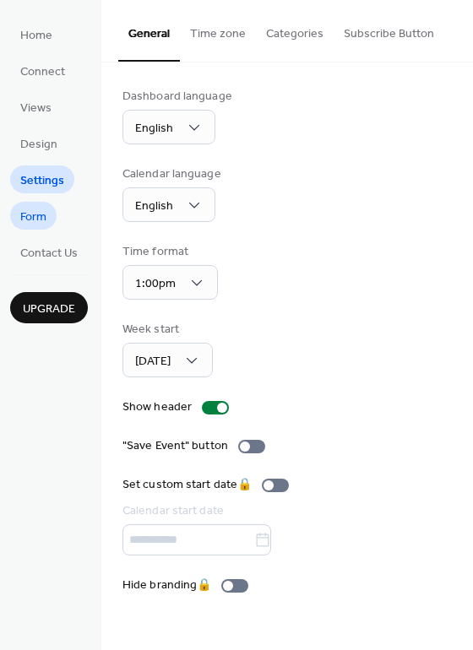
click at [42, 208] on span "Form" at bounding box center [33, 217] width 26 height 18
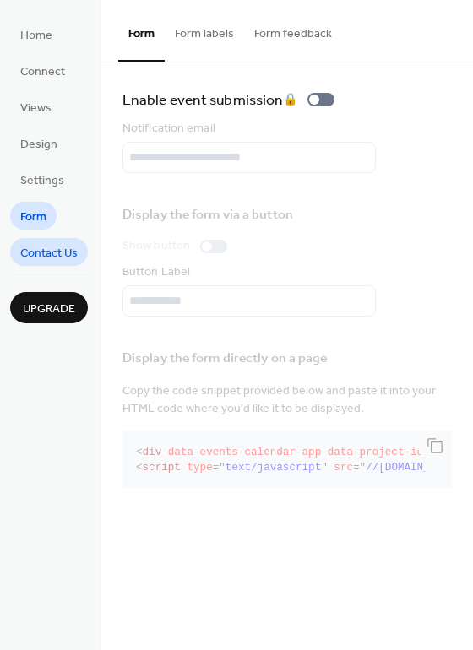
click at [41, 257] on span "Contact Us" at bounding box center [48, 254] width 57 height 18
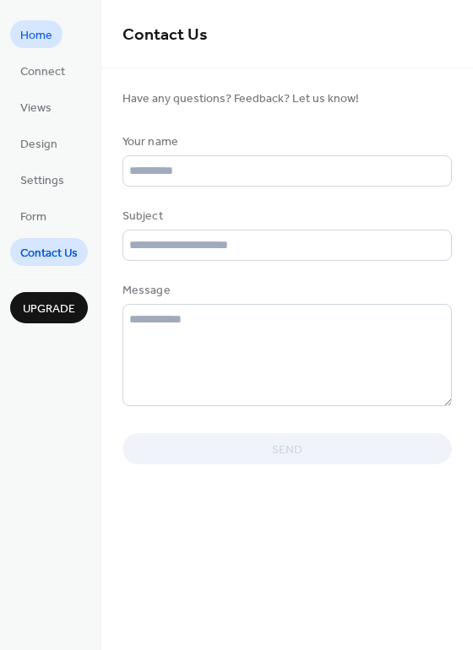
click at [49, 34] on span "Home" at bounding box center [36, 36] width 32 height 18
